Goal: Task Accomplishment & Management: Complete application form

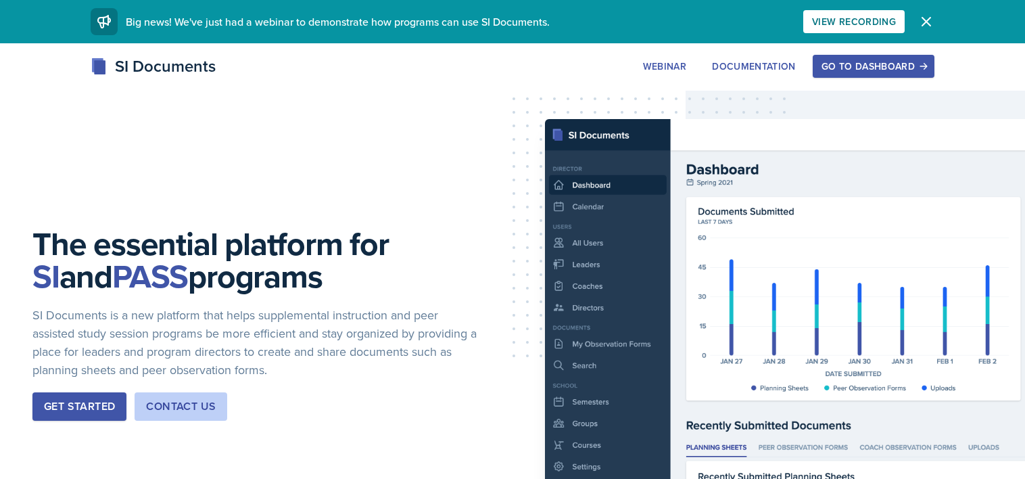
click at [871, 64] on div "Go to Dashboard" at bounding box center [874, 66] width 104 height 11
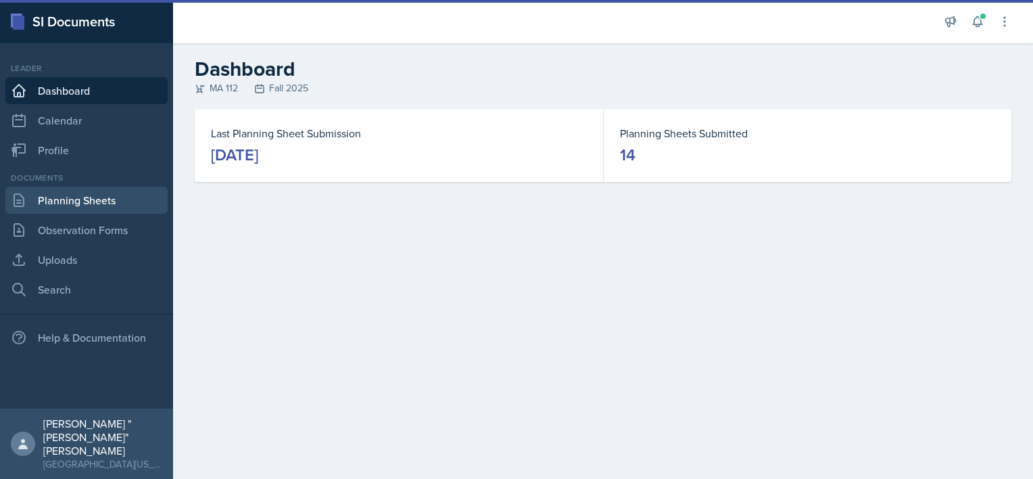
click at [72, 200] on link "Planning Sheets" at bounding box center [86, 200] width 162 height 27
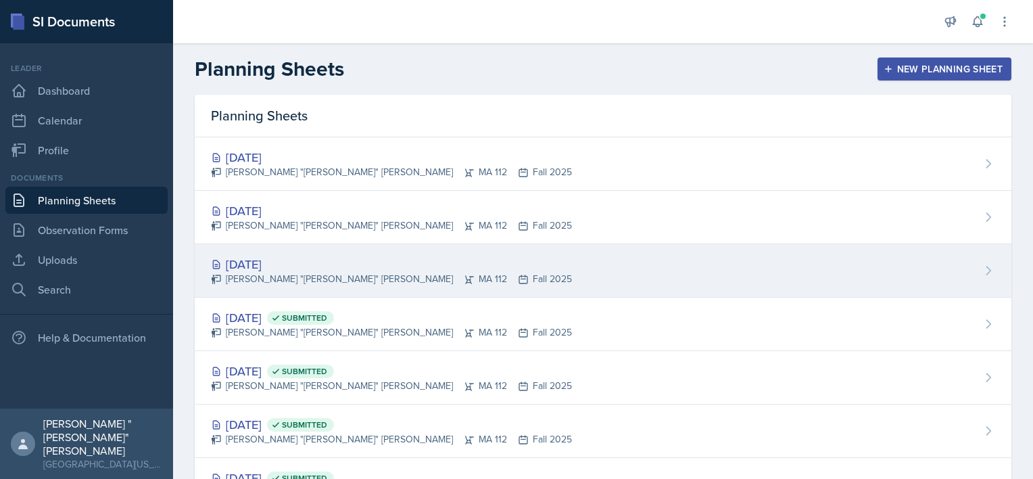
click at [436, 275] on div "[PERSON_NAME] "[PERSON_NAME]" [PERSON_NAME] MA 112 Fall 2025" at bounding box center [391, 279] width 361 height 14
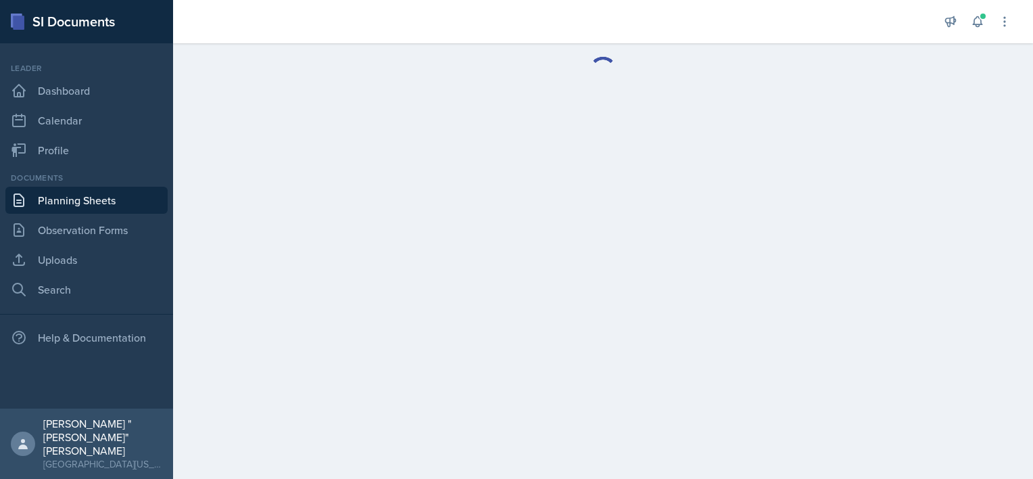
click at [436, 275] on main at bounding box center [603, 261] width 860 height 436
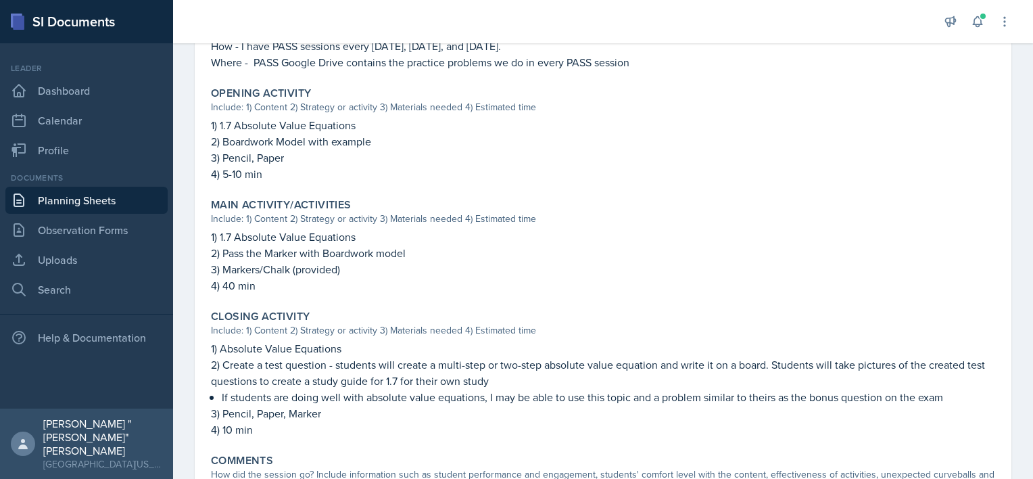
scroll to position [518, 0]
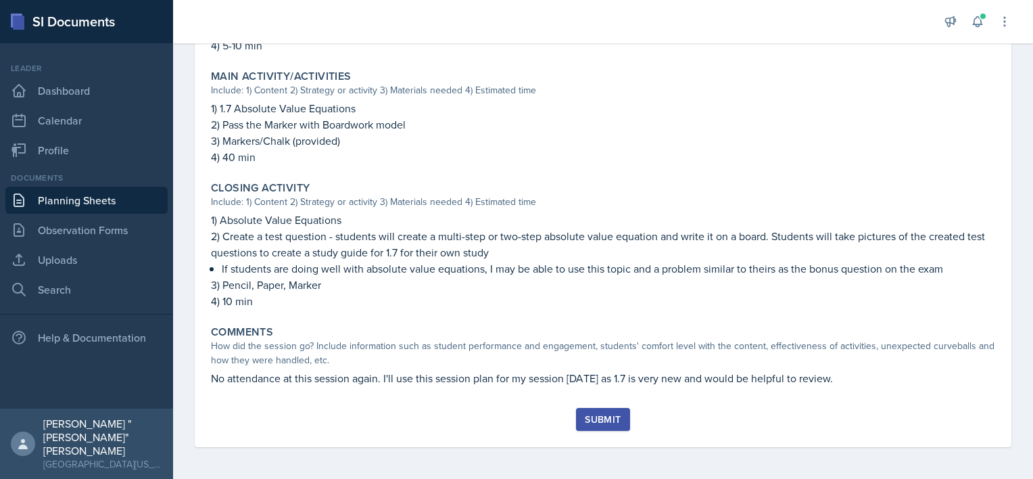
click at [605, 422] on div "Submit" at bounding box center [603, 419] width 36 height 11
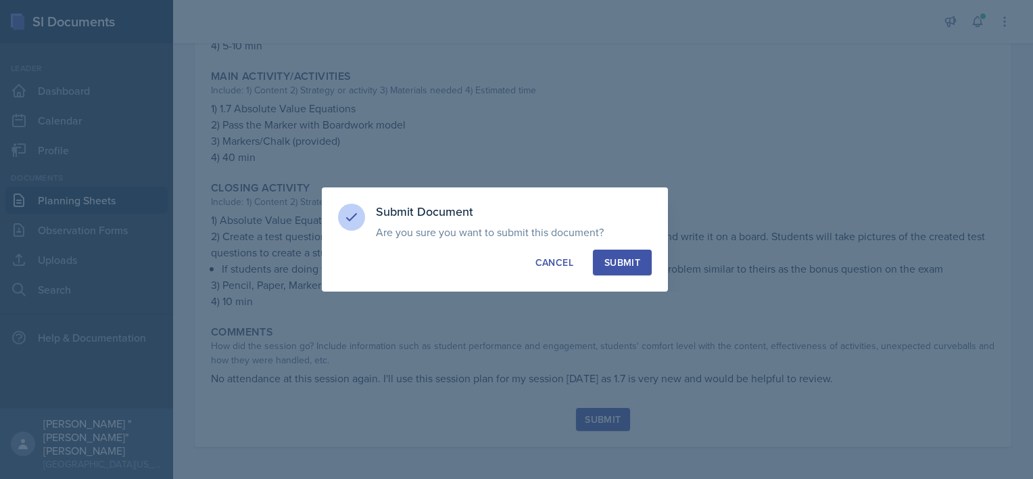
click at [638, 259] on div "Submit" at bounding box center [623, 263] width 36 height 14
radio input "true"
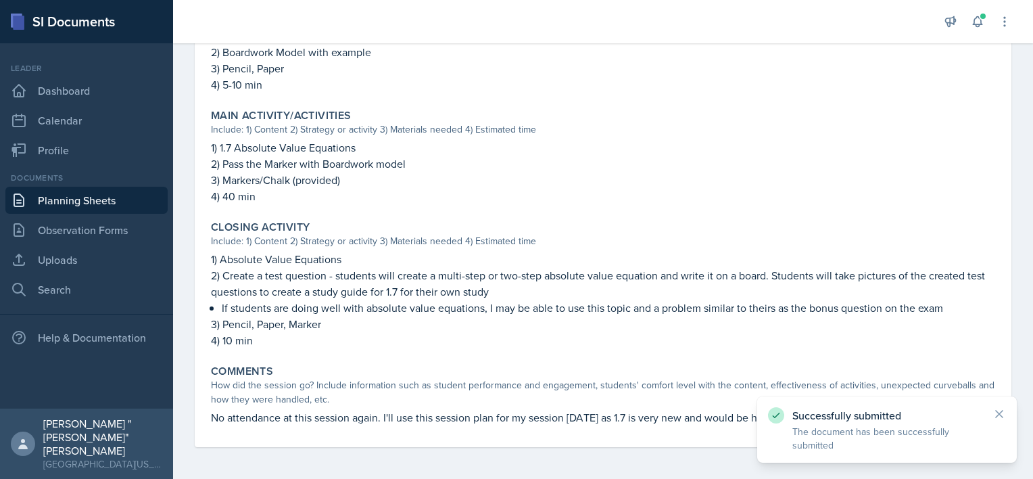
click at [124, 195] on link "Planning Sheets" at bounding box center [86, 200] width 162 height 27
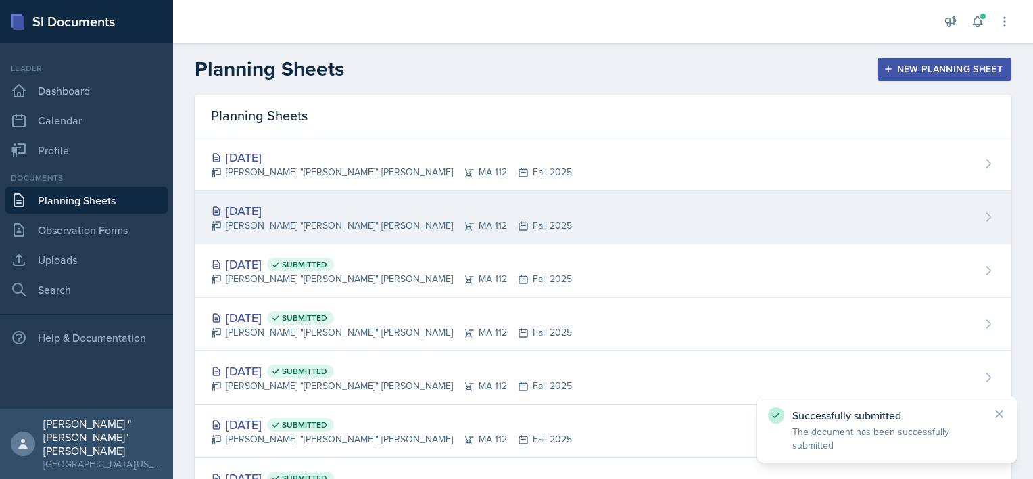
click at [519, 222] on icon at bounding box center [523, 226] width 8 height 8
click at [390, 222] on main "Planning Sheets New Planning Sheet Planning Sheets [DATE] [PERSON_NAME] "[PERSO…" at bounding box center [603, 261] width 860 height 436
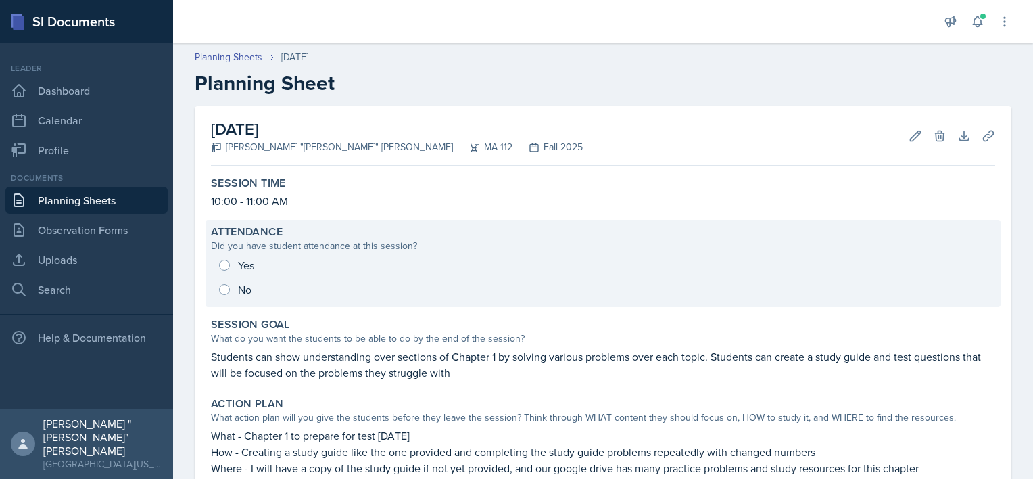
click at [375, 232] on div "Attendance" at bounding box center [603, 232] width 785 height 14
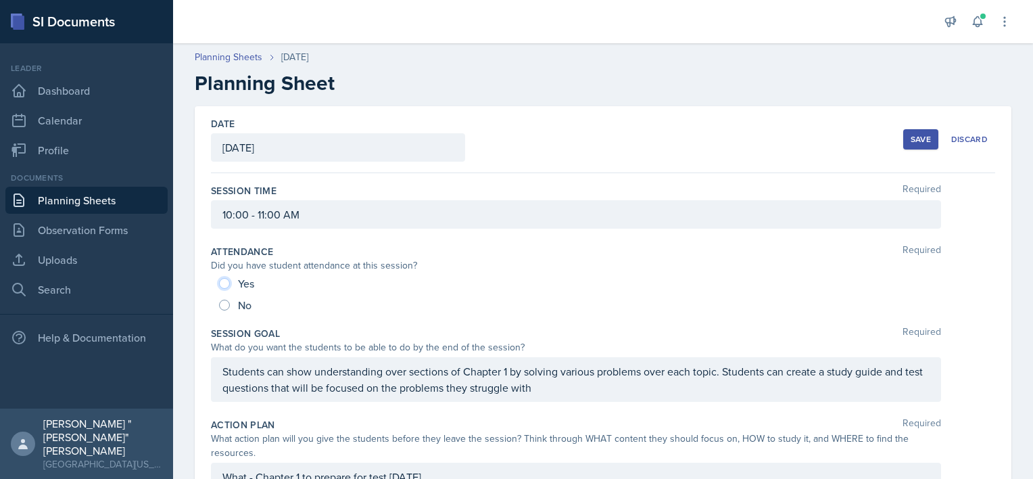
click at [227, 280] on input "Yes" at bounding box center [224, 283] width 11 height 11
radio input "true"
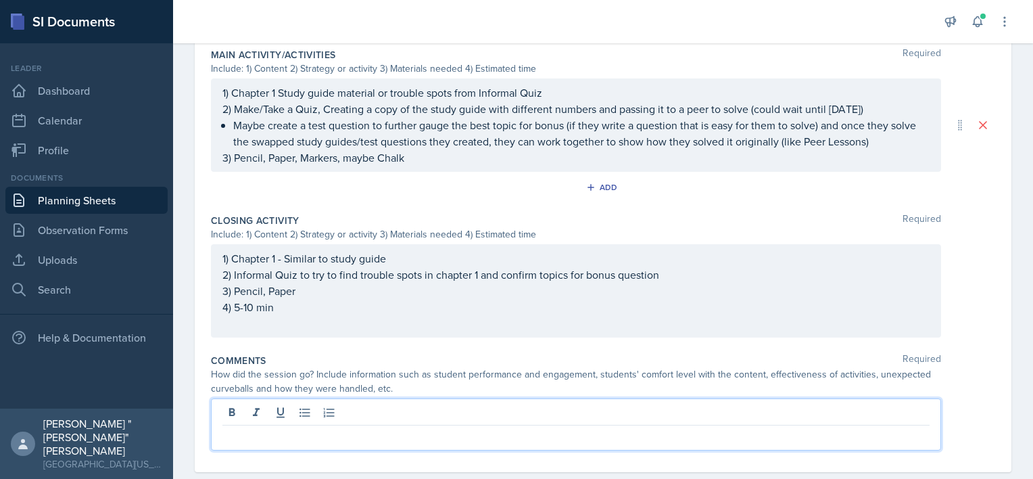
scroll to position [664, 0]
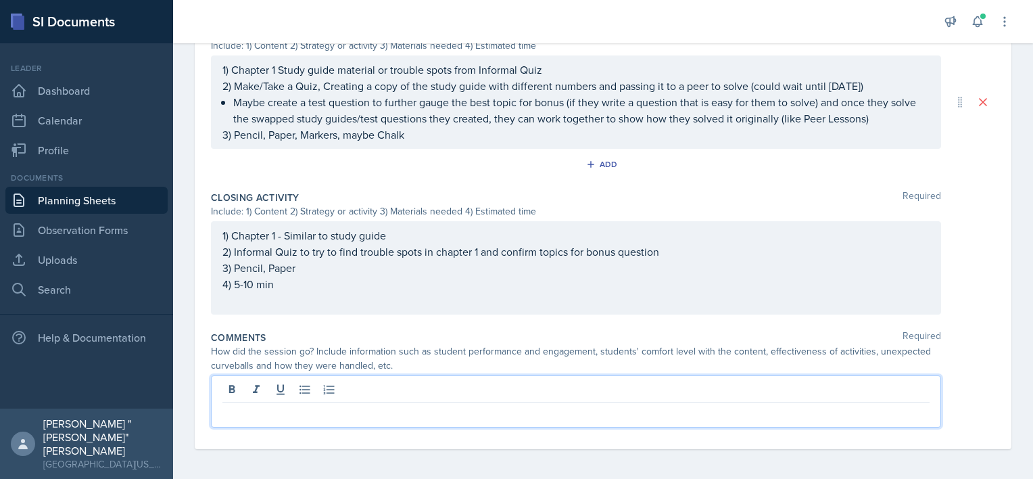
click at [319, 411] on p at bounding box center [576, 413] width 707 height 16
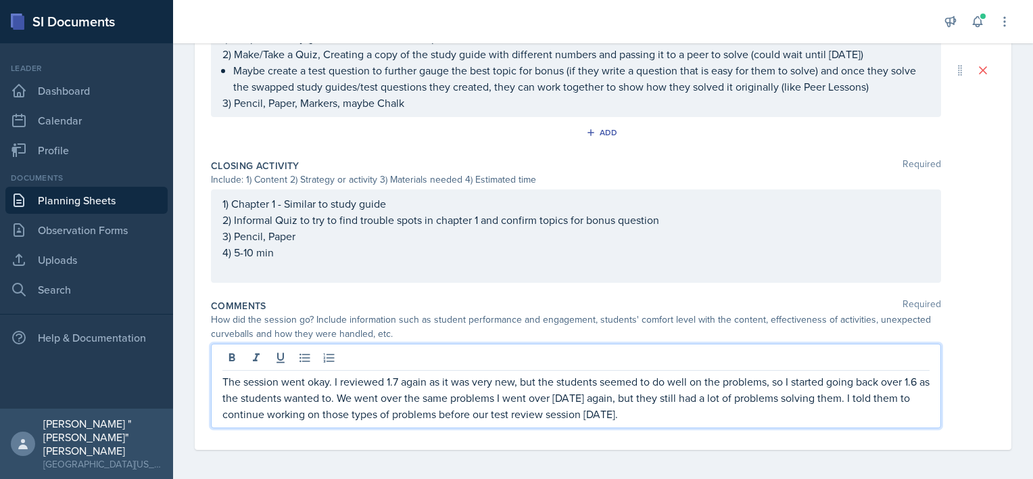
scroll to position [697, 0]
click at [982, 371] on div "The session went okay. I reviewed 1.7 again as it was very new, but the student…" at bounding box center [603, 385] width 785 height 85
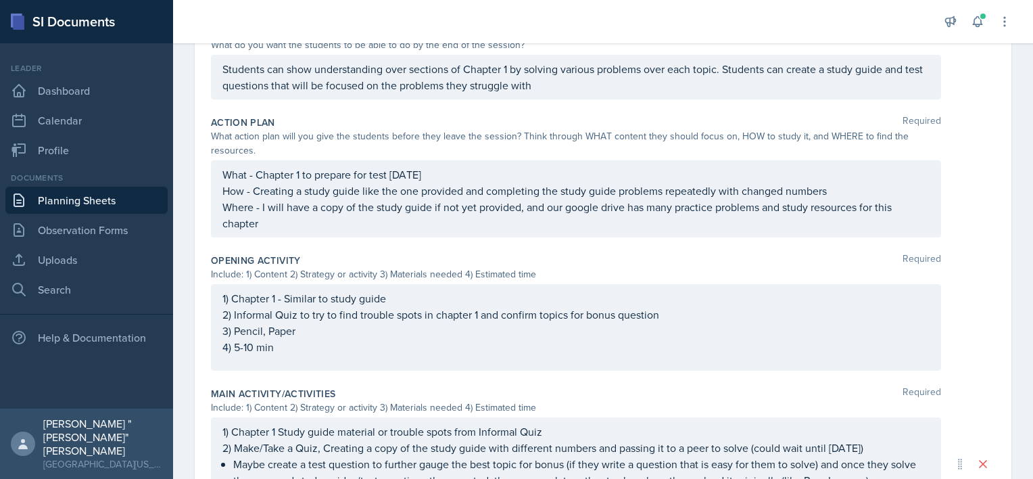
scroll to position [0, 0]
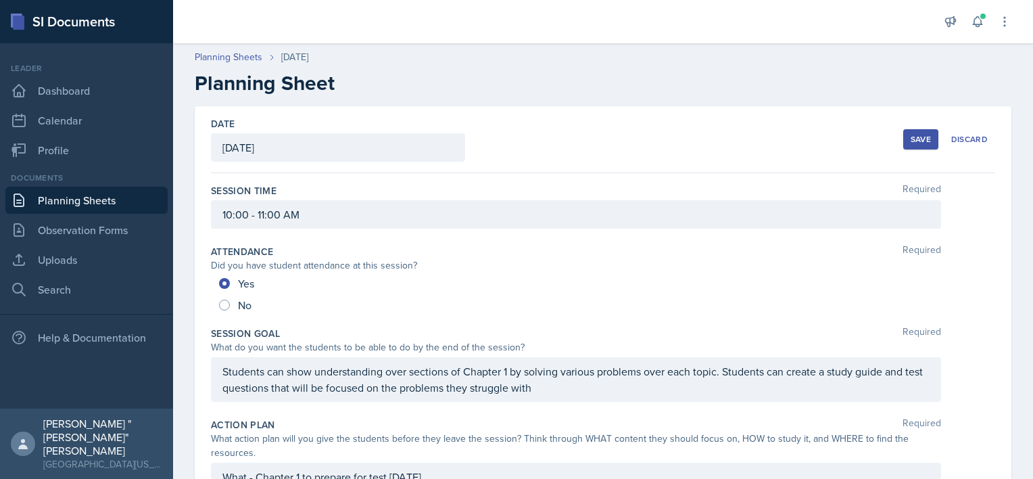
click at [911, 135] on div "Save" at bounding box center [921, 139] width 20 height 11
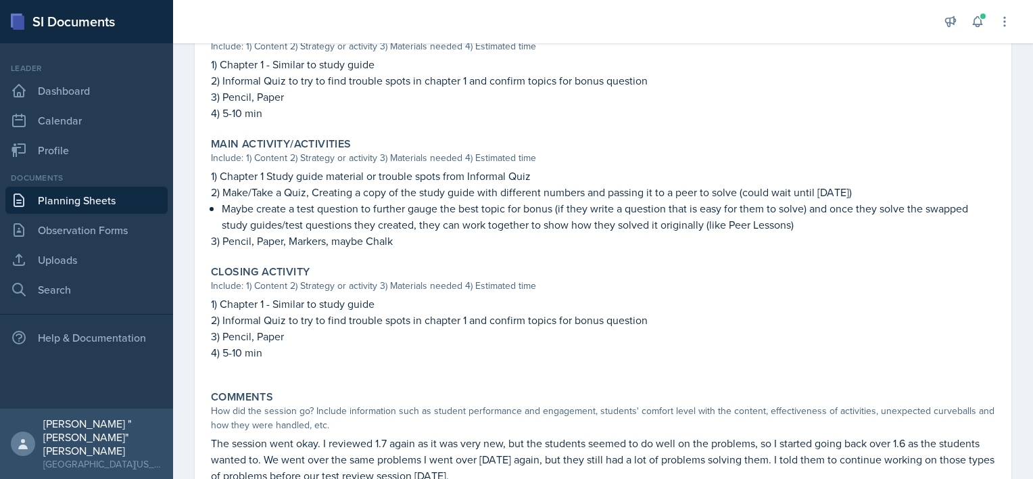
scroll to position [564, 0]
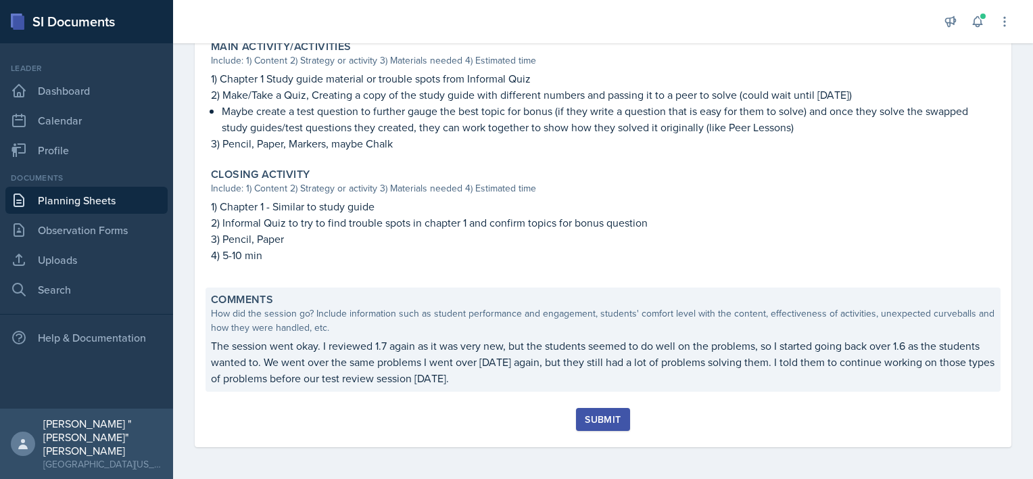
click at [544, 374] on p "The session went okay. I reviewed 1.7 again as it was very new, but the student…" at bounding box center [603, 361] width 785 height 49
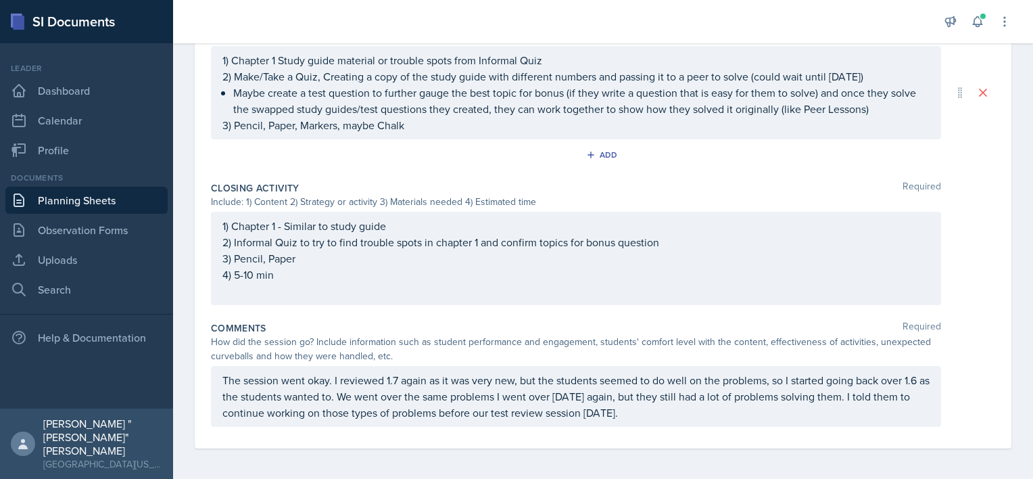
scroll to position [0, 0]
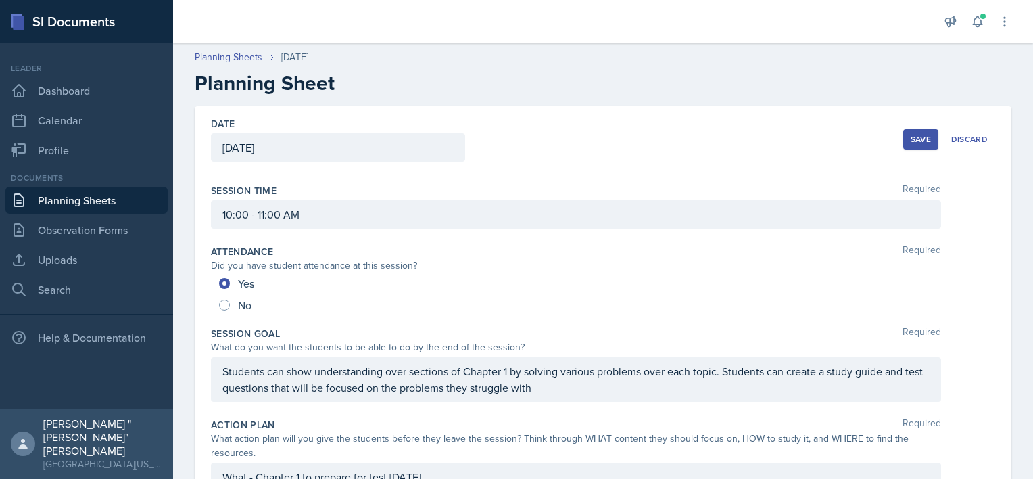
click at [904, 130] on button "Save" at bounding box center [921, 139] width 35 height 20
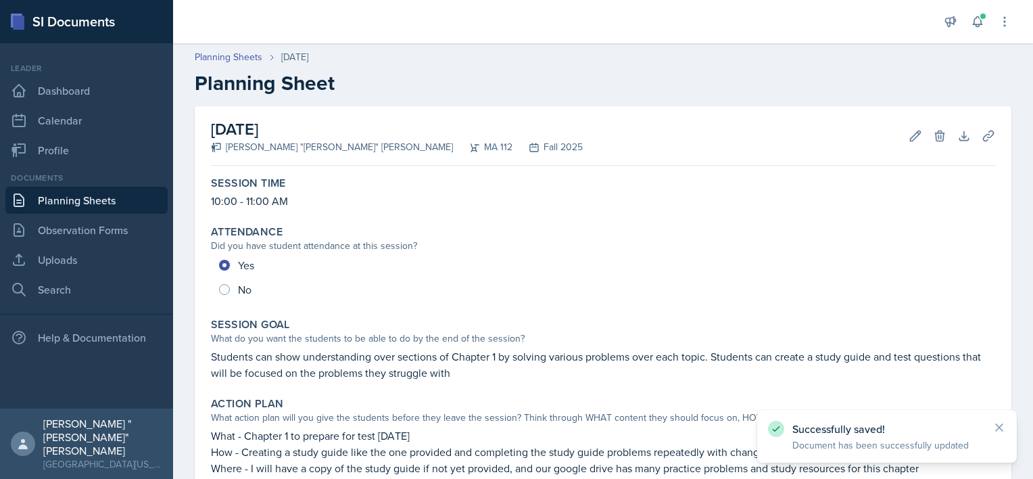
scroll to position [564, 0]
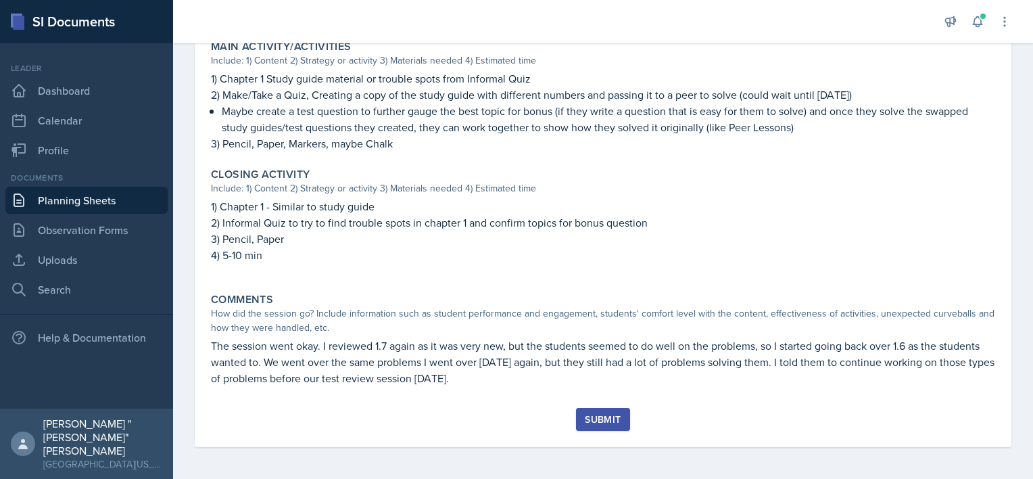
click at [597, 417] on div "Submit" at bounding box center [603, 419] width 36 height 11
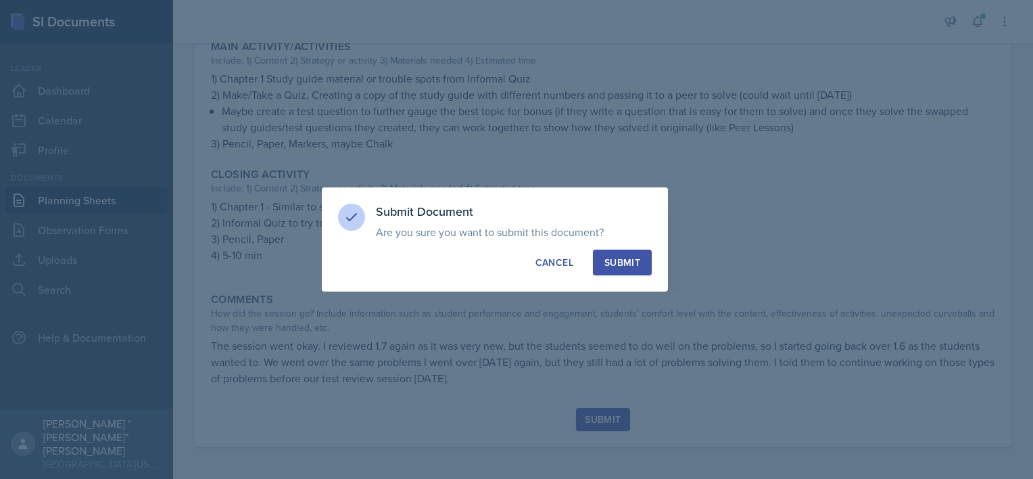
click at [616, 271] on button "Submit" at bounding box center [622, 263] width 59 height 26
radio input "true"
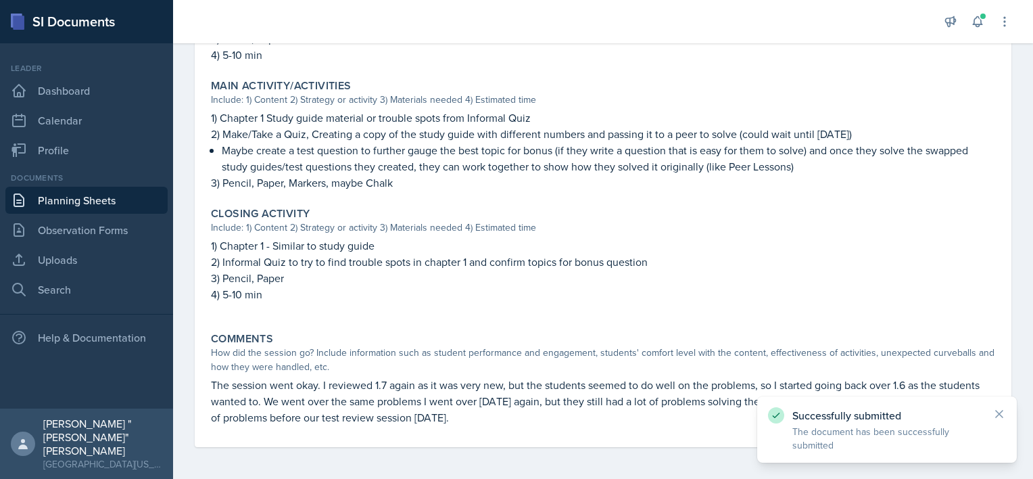
click at [108, 201] on link "Planning Sheets" at bounding box center [86, 200] width 162 height 27
